Goal: Information Seeking & Learning: Learn about a topic

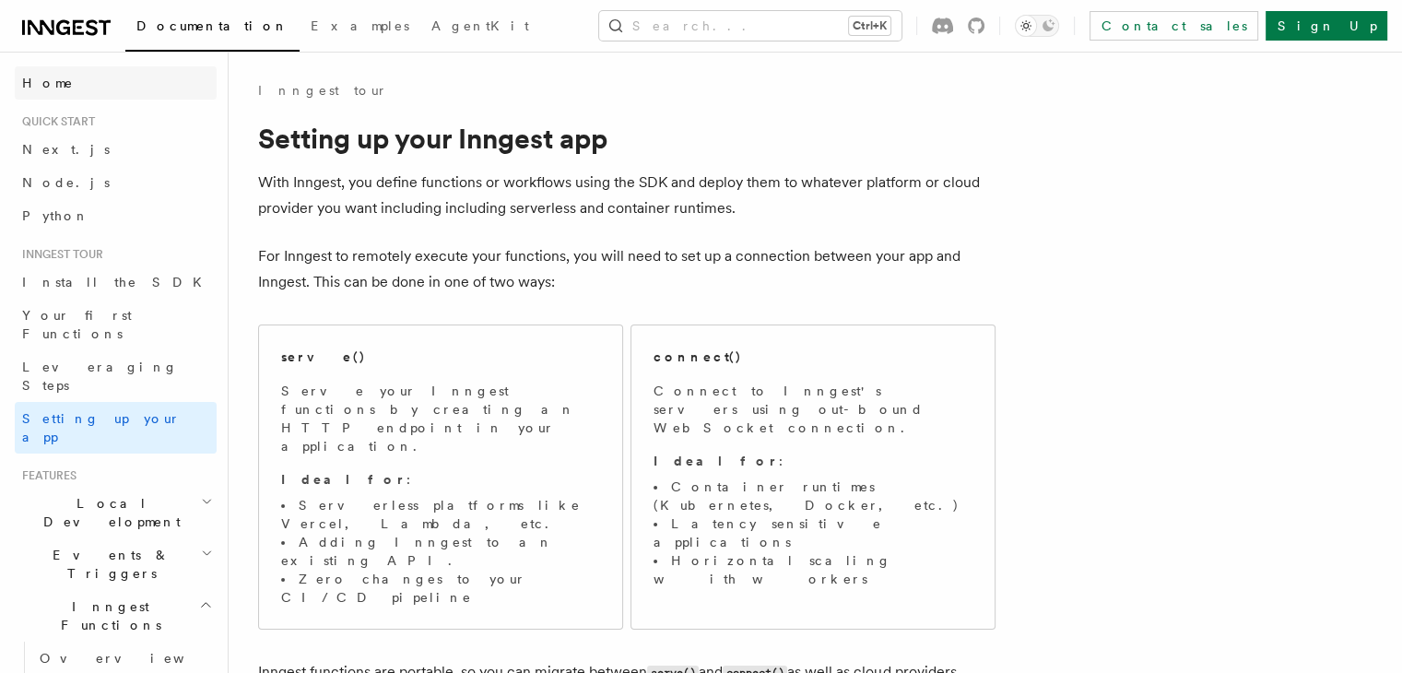
click at [42, 86] on span "Home" at bounding box center [48, 83] width 52 height 18
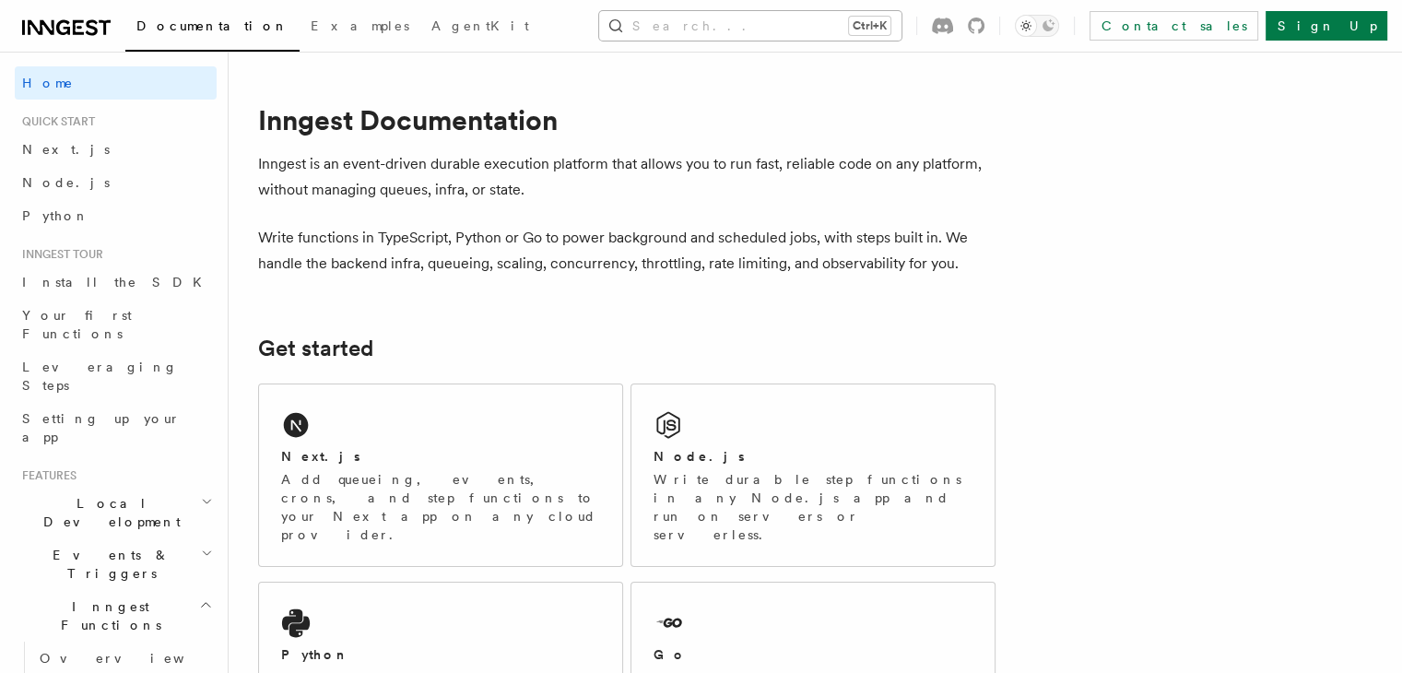
click at [785, 14] on button "Search... Ctrl+K" at bounding box center [750, 25] width 302 height 29
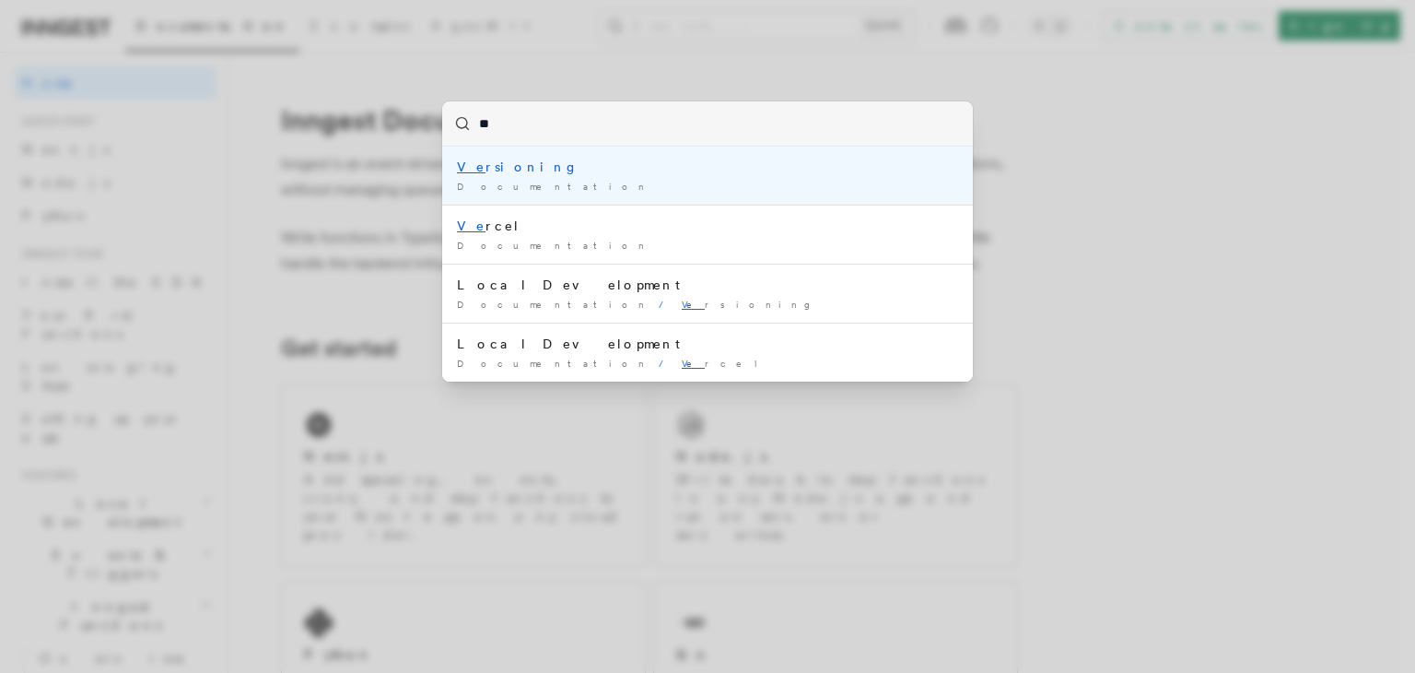
type input "*"
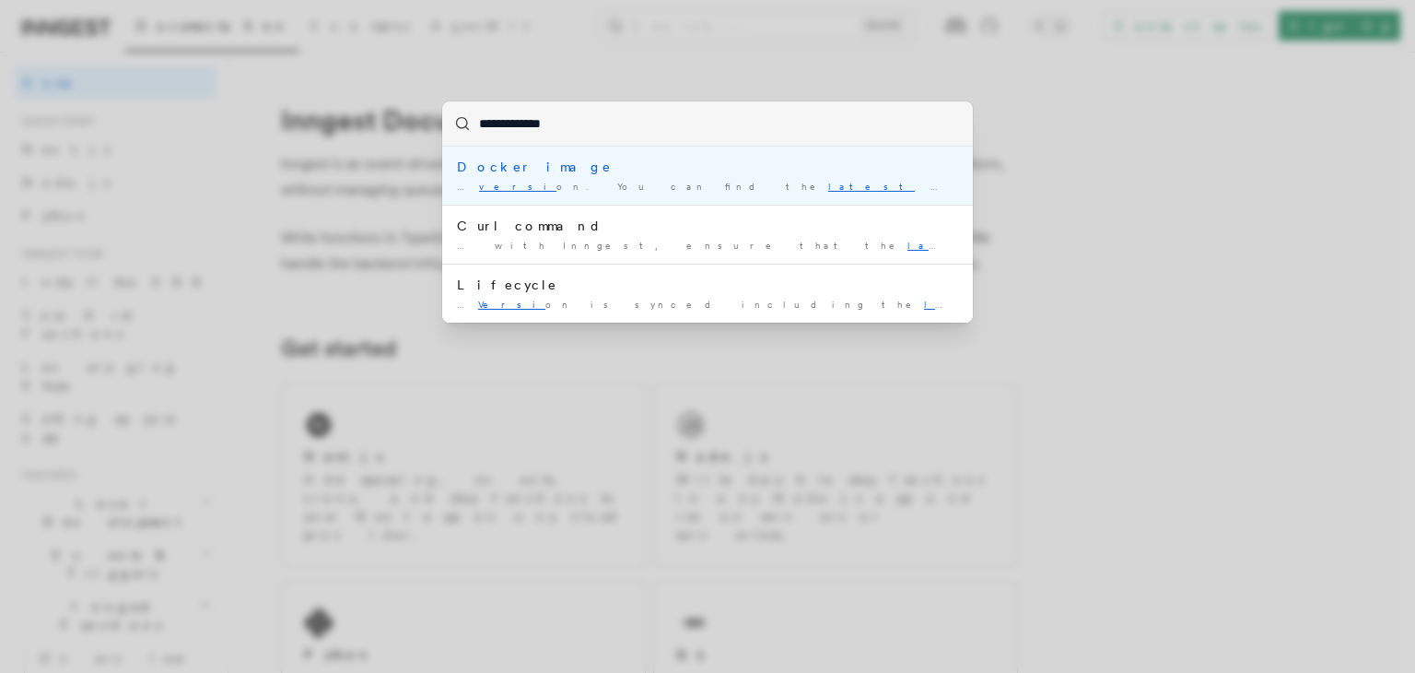
type input "**********"
